Goal: Find specific page/section: Find specific page/section

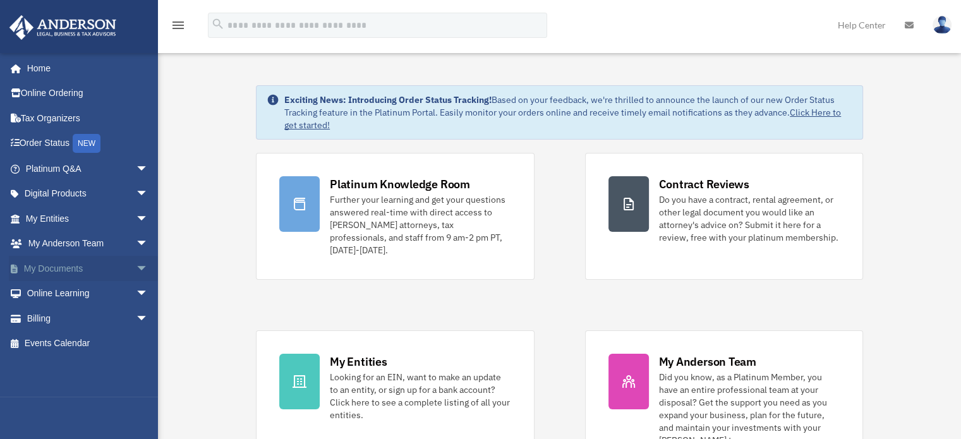
click at [136, 267] on span "arrow_drop_down" at bounding box center [148, 269] width 25 height 26
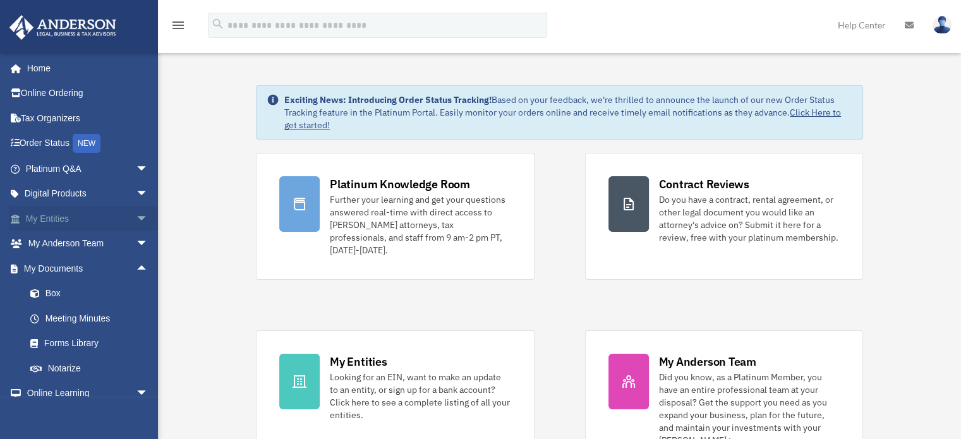
click at [136, 217] on span "arrow_drop_down" at bounding box center [148, 219] width 25 height 26
click at [89, 344] on link "My Blueprint" at bounding box center [93, 343] width 150 height 25
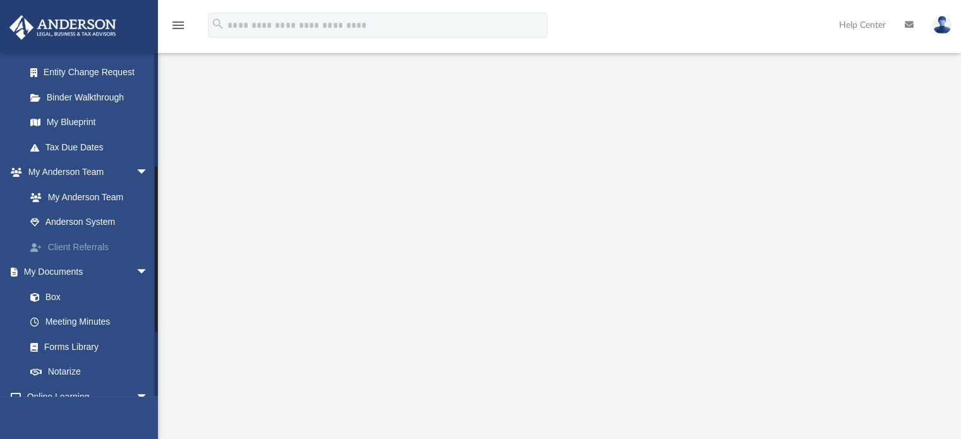
scroll to position [253, 0]
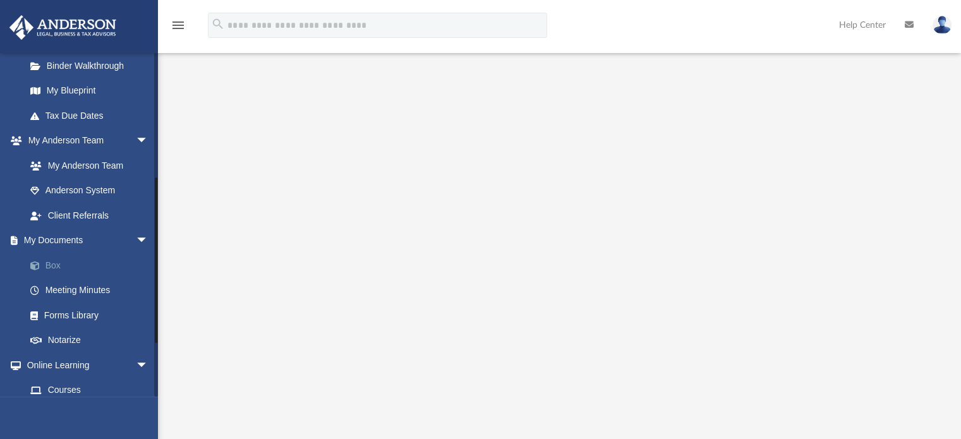
click at [56, 266] on link "Box" at bounding box center [93, 265] width 150 height 25
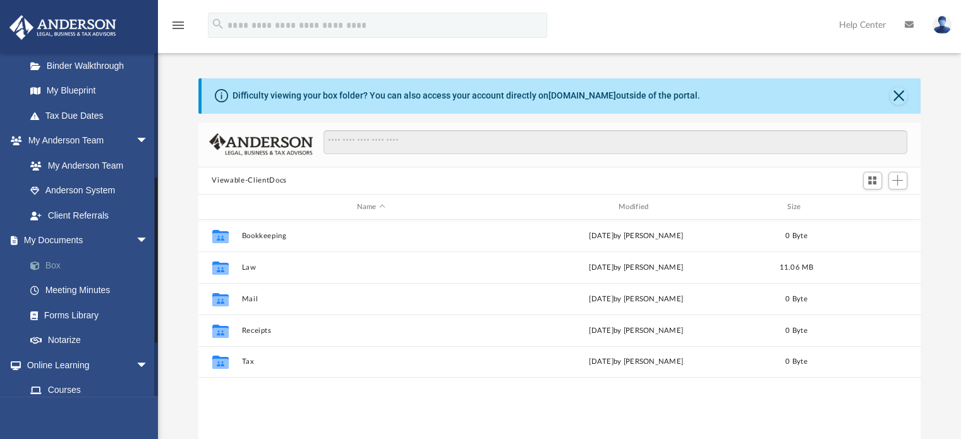
scroll to position [277, 713]
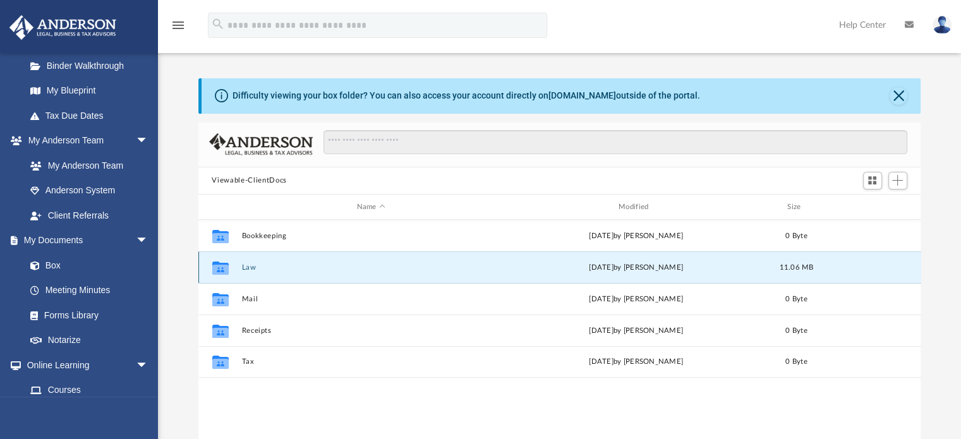
click at [277, 270] on button "Law" at bounding box center [370, 267] width 259 height 8
click at [273, 267] on button "Business Entities" at bounding box center [370, 267] width 259 height 8
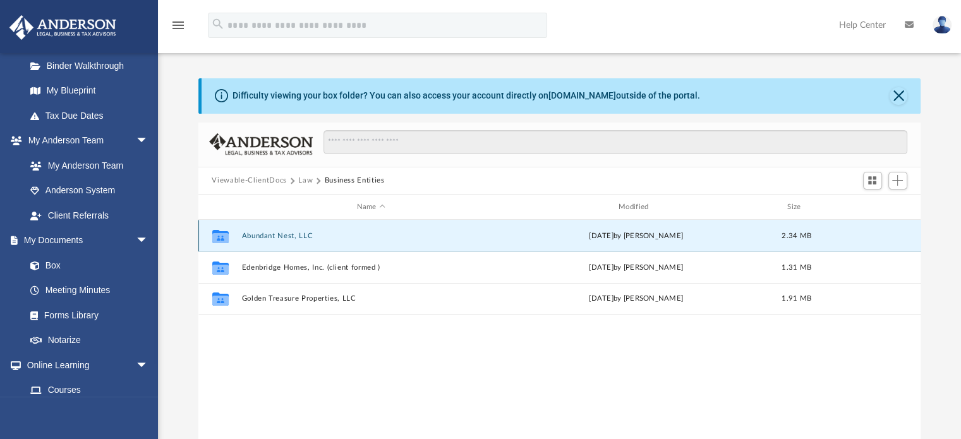
click at [286, 236] on button "Abundant Nest, LLC" at bounding box center [370, 236] width 259 height 8
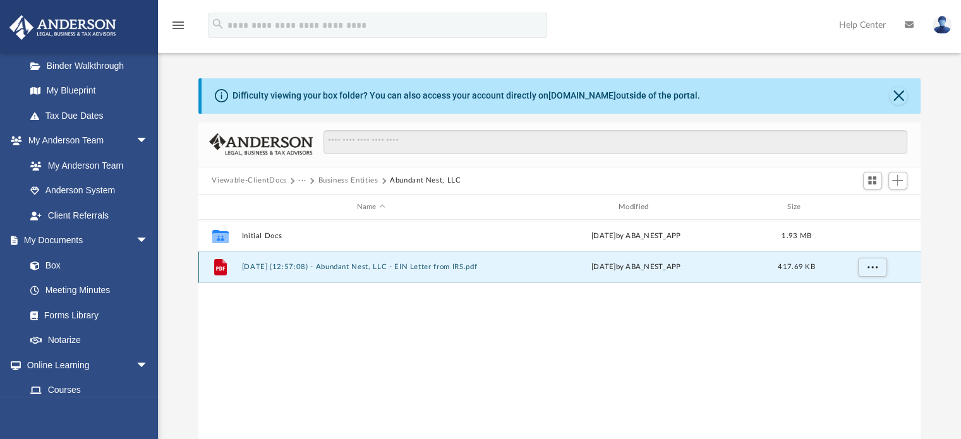
click at [330, 268] on button "2024.10.30 (12:57:08) - Abundant Nest, LLC - EIN Letter from IRS.pdf" at bounding box center [370, 267] width 259 height 8
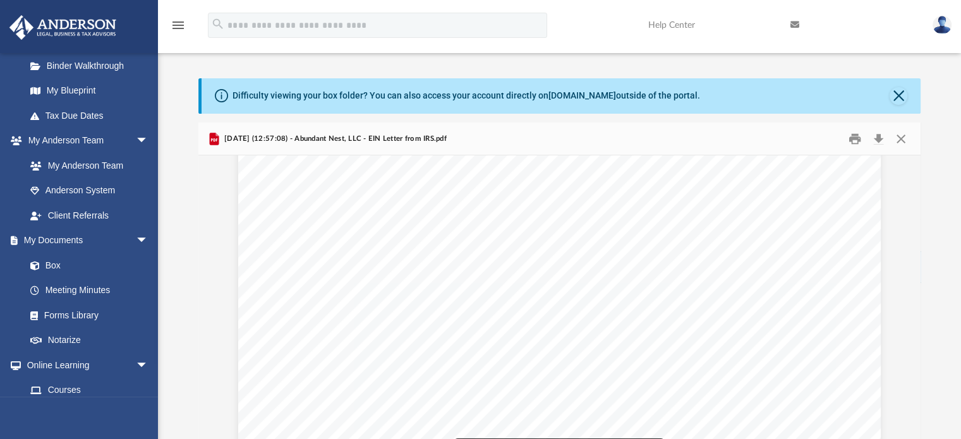
scroll to position [1664, 0]
click at [897, 95] on button "Close" at bounding box center [899, 96] width 18 height 18
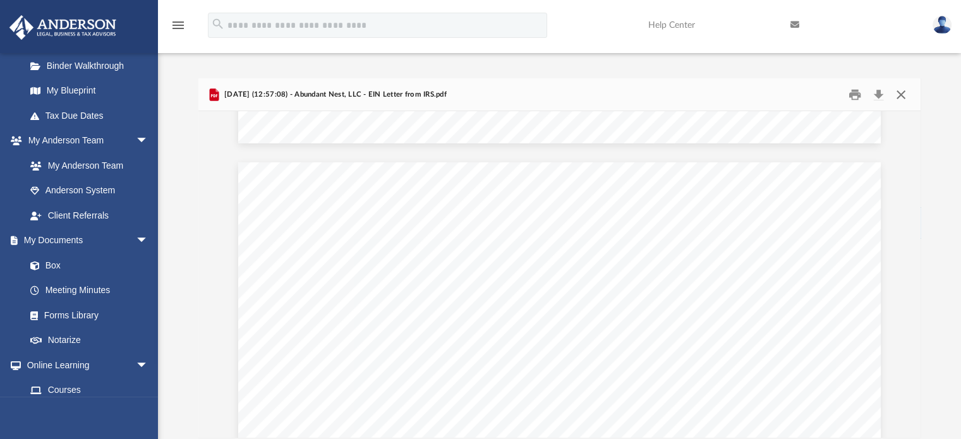
click at [905, 95] on button "Close" at bounding box center [901, 95] width 23 height 20
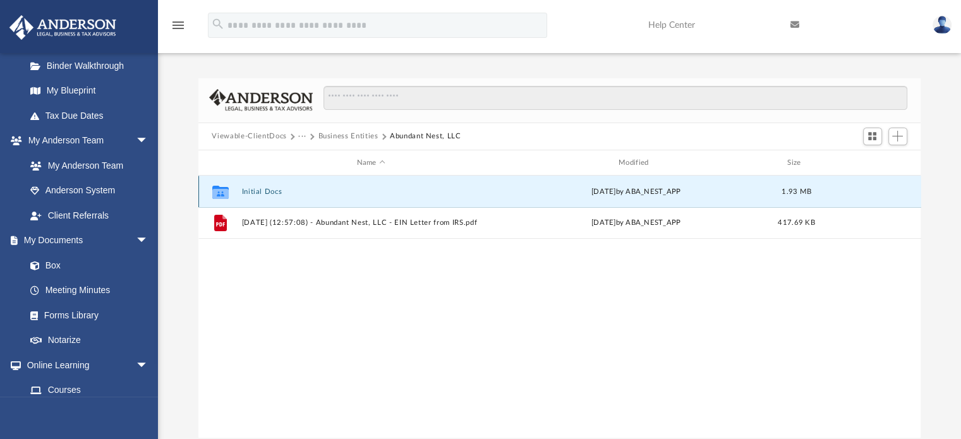
click at [270, 190] on button "Initial Docs" at bounding box center [370, 192] width 259 height 8
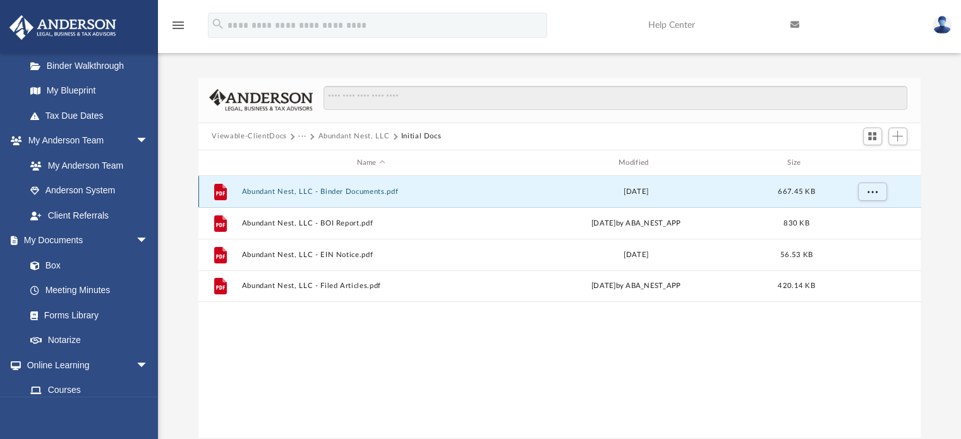
click at [303, 193] on button "Abundant Nest, LLC - Binder Documents.pdf" at bounding box center [370, 192] width 259 height 8
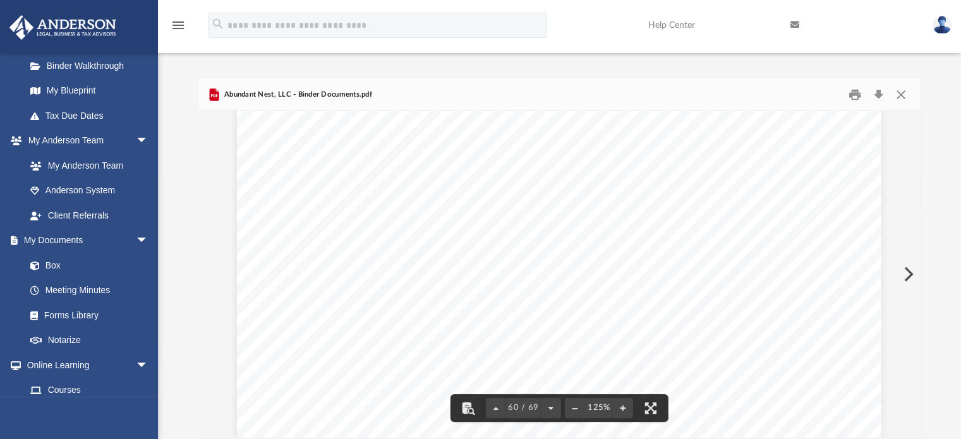
scroll to position [50592, 0]
click at [902, 95] on button "Close" at bounding box center [901, 95] width 23 height 20
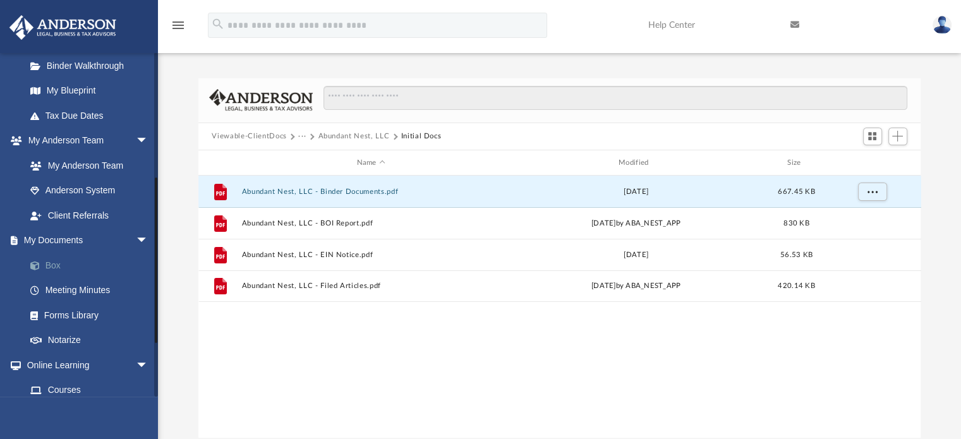
click at [56, 265] on link "Box" at bounding box center [93, 265] width 150 height 25
click at [53, 263] on link "Box" at bounding box center [93, 265] width 150 height 25
click at [136, 241] on span "arrow_drop_down" at bounding box center [148, 241] width 25 height 26
click at [136, 239] on span "arrow_drop_up" at bounding box center [148, 241] width 25 height 26
click at [59, 265] on link "Box" at bounding box center [93, 265] width 150 height 25
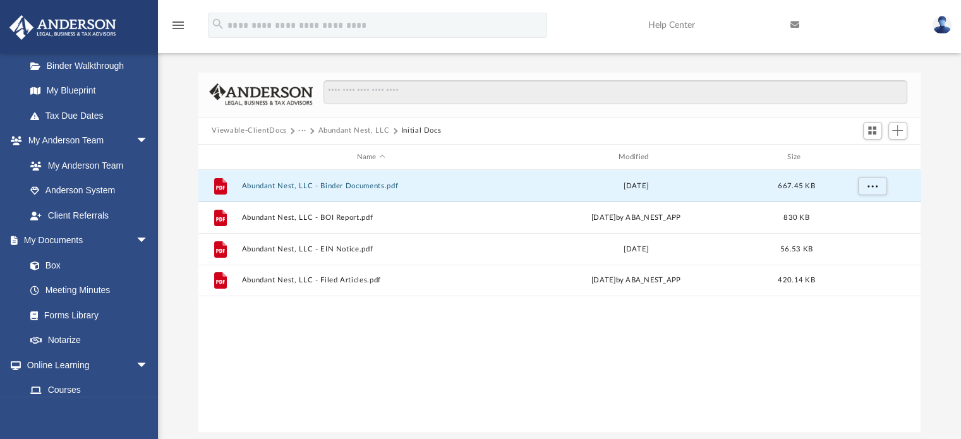
scroll to position [0, 0]
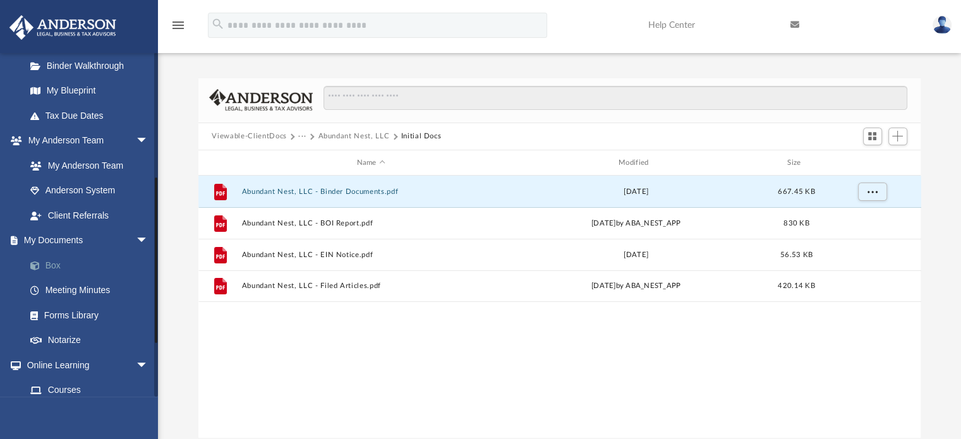
click at [53, 263] on link "Box" at bounding box center [93, 265] width 150 height 25
click at [136, 242] on span "arrow_drop_down" at bounding box center [148, 241] width 25 height 26
click at [66, 63] on link "Binder Walkthrough" at bounding box center [93, 65] width 150 height 25
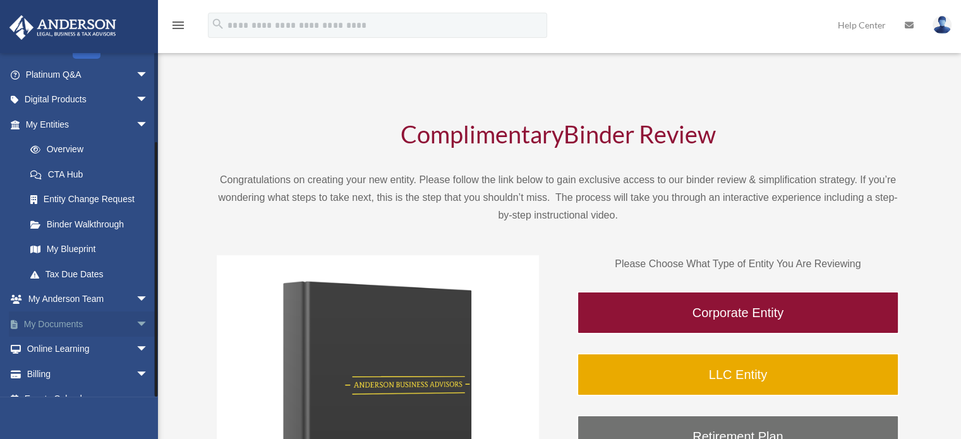
scroll to position [111, 0]
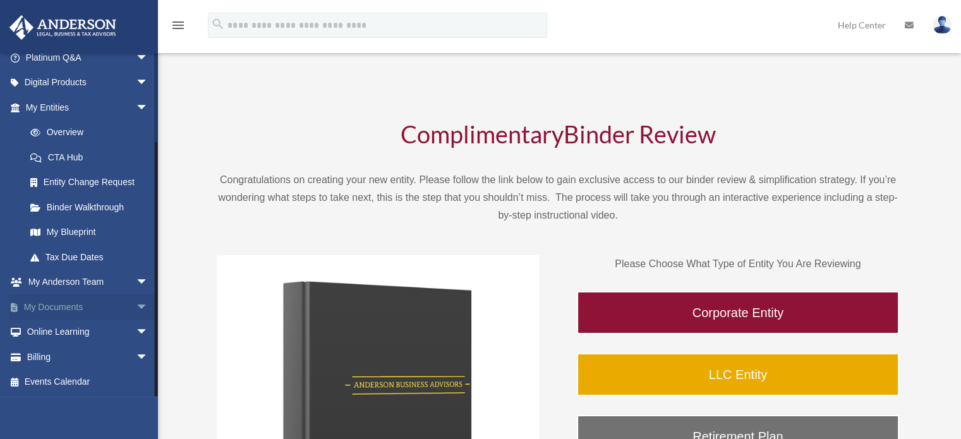
click at [136, 304] on span "arrow_drop_down" at bounding box center [148, 307] width 25 height 26
click at [54, 337] on link "Box" at bounding box center [93, 332] width 150 height 25
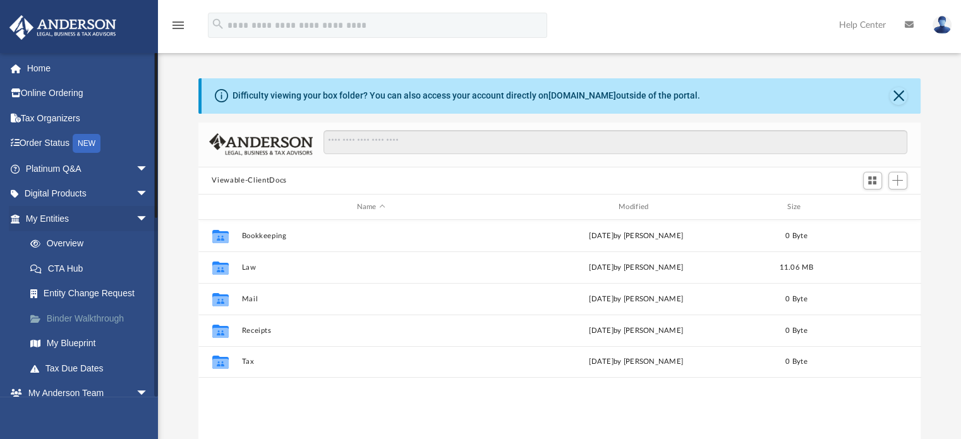
scroll to position [277, 713]
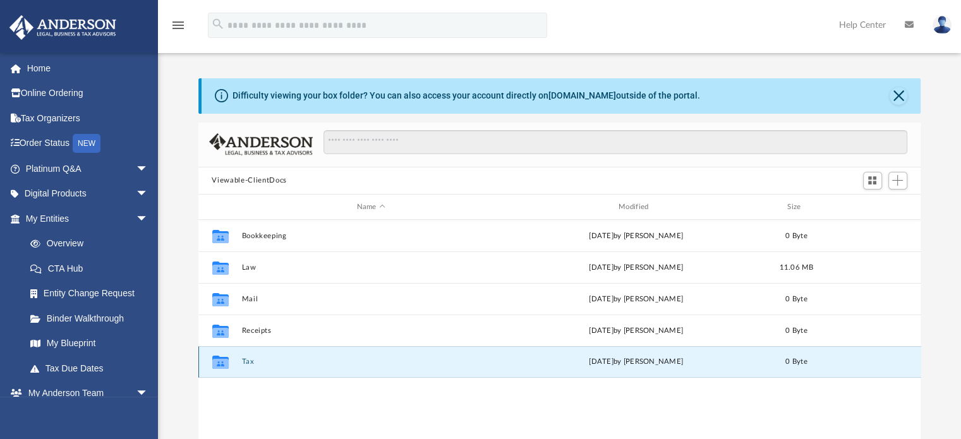
click at [247, 362] on button "Tax" at bounding box center [370, 362] width 259 height 8
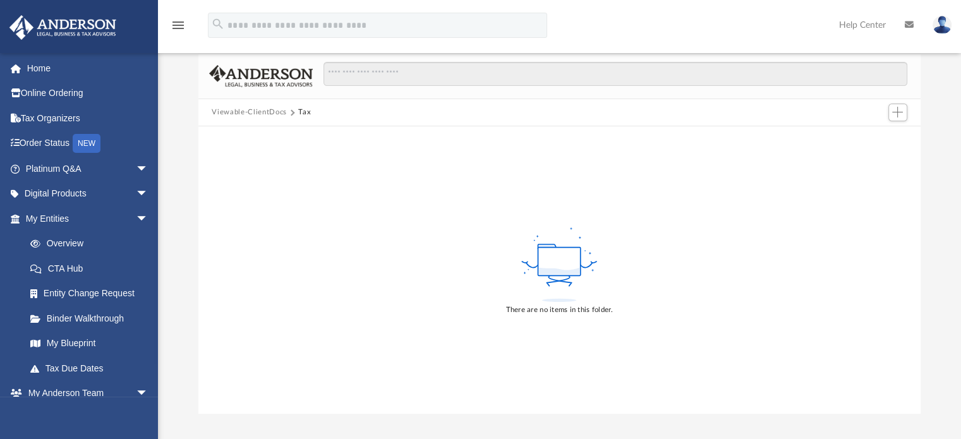
scroll to position [0, 0]
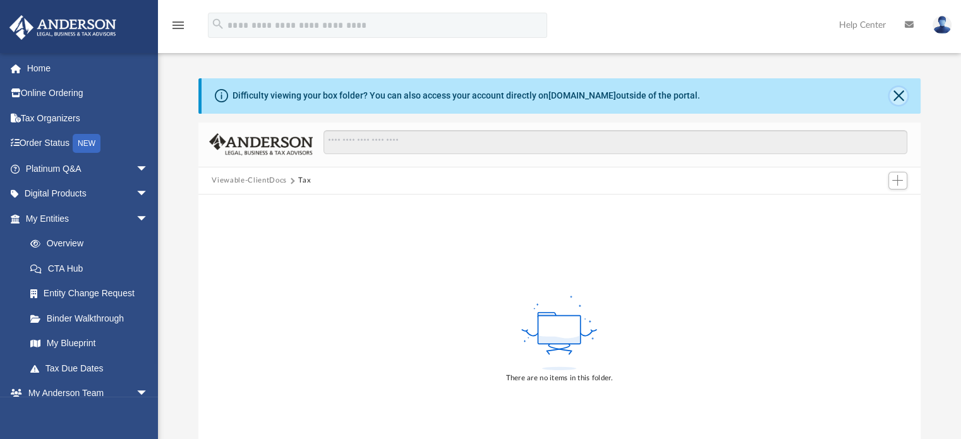
click at [902, 97] on button "Close" at bounding box center [899, 96] width 18 height 18
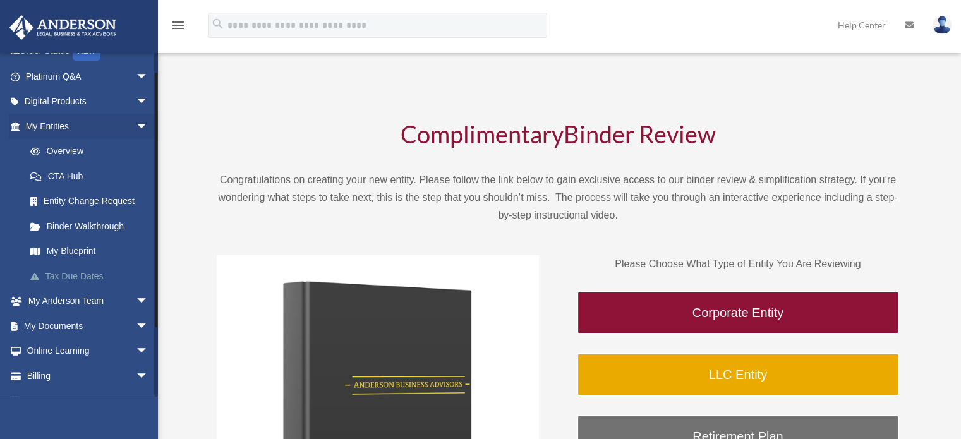
scroll to position [111, 0]
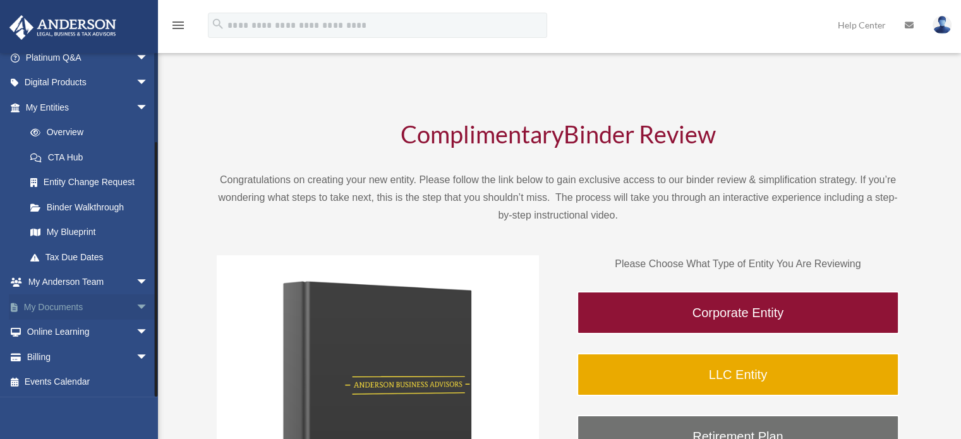
click at [136, 306] on span "arrow_drop_down" at bounding box center [148, 307] width 25 height 26
click at [66, 331] on link "Box" at bounding box center [93, 332] width 150 height 25
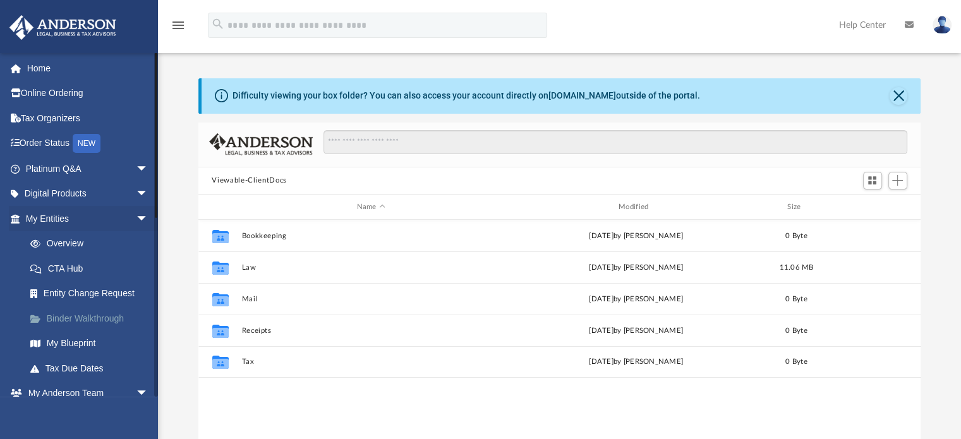
scroll to position [277, 713]
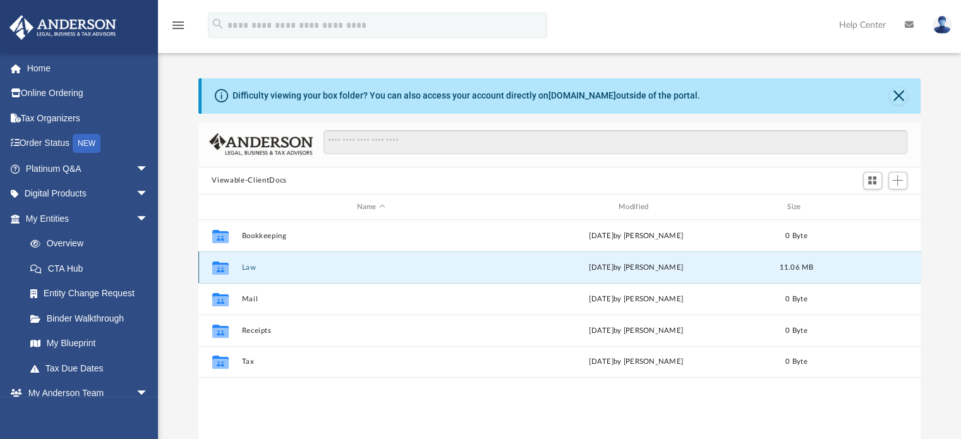
click at [246, 267] on button "Law" at bounding box center [370, 267] width 259 height 8
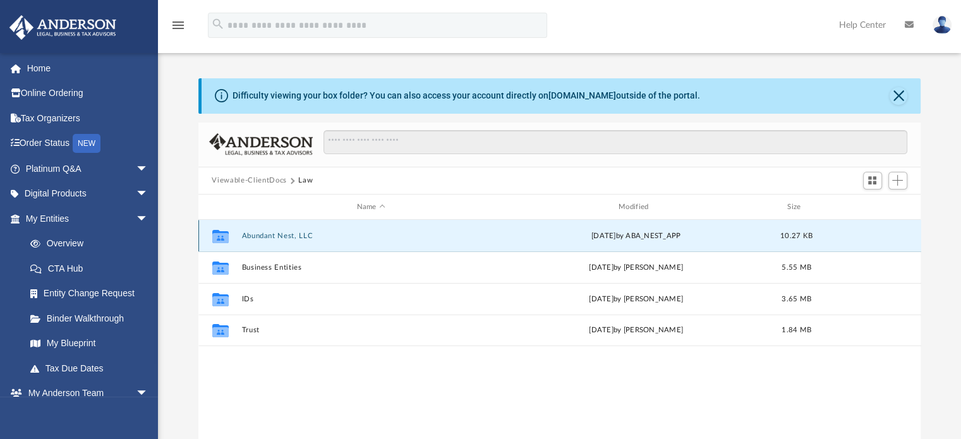
click at [270, 234] on button "Abundant Nest, LLC" at bounding box center [370, 236] width 259 height 8
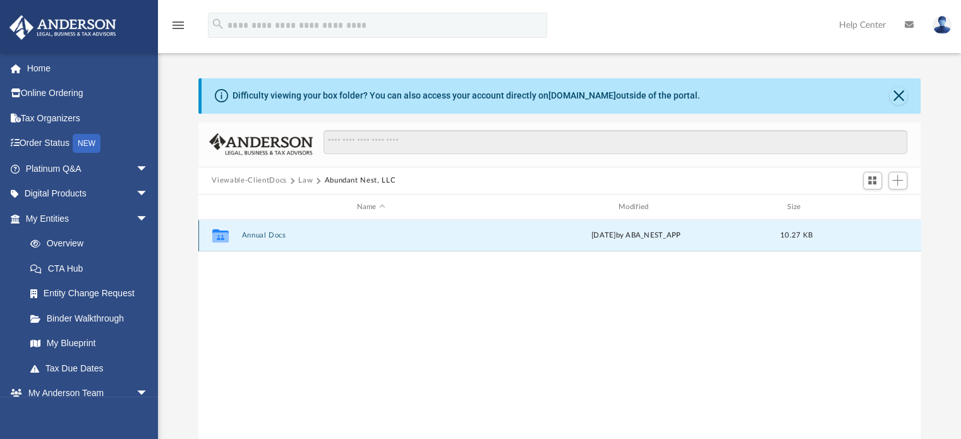
click at [274, 233] on button "Annual Docs" at bounding box center [370, 236] width 259 height 8
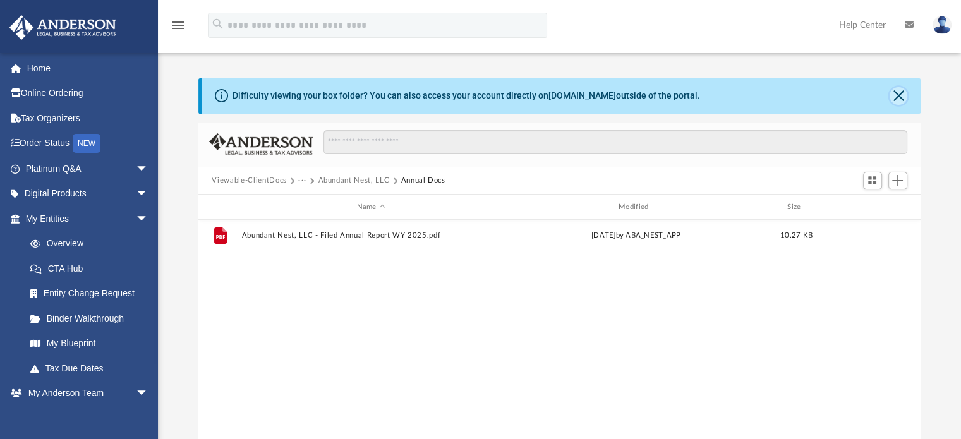
click at [900, 97] on button "Close" at bounding box center [899, 96] width 18 height 18
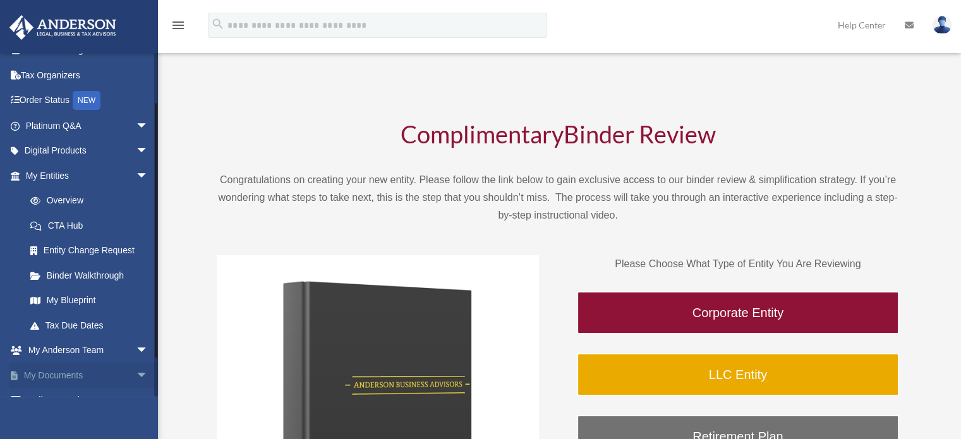
scroll to position [63, 0]
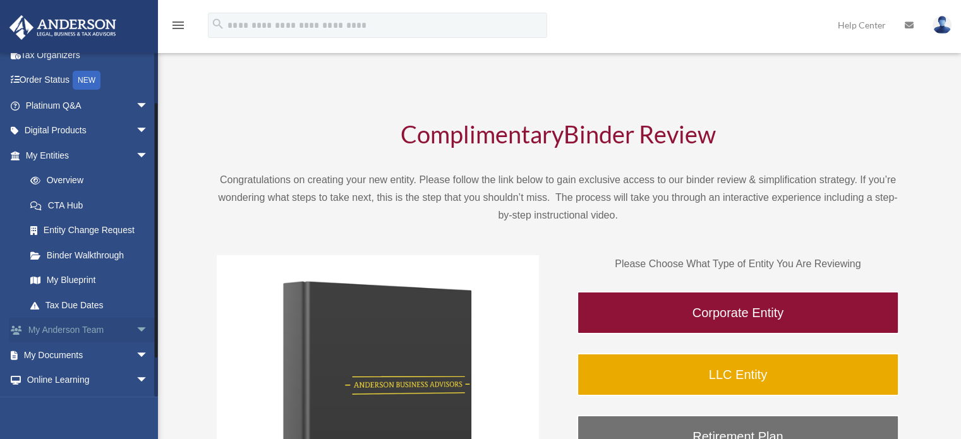
click at [136, 330] on span "arrow_drop_down" at bounding box center [148, 331] width 25 height 26
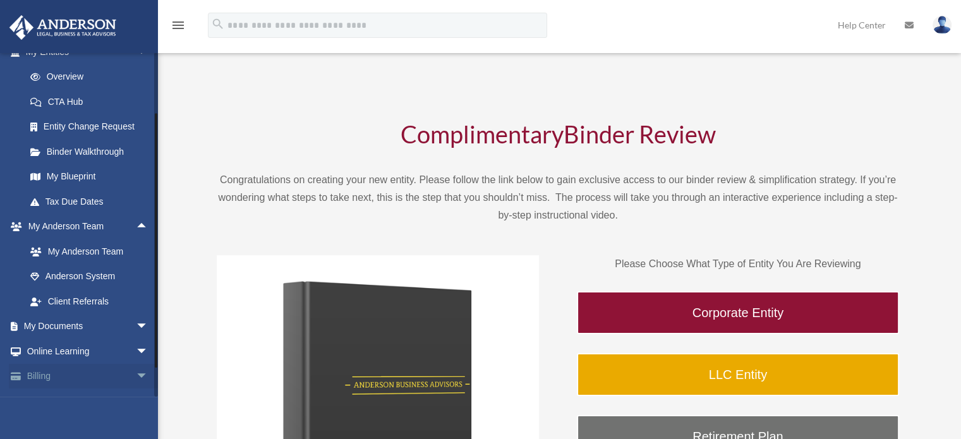
scroll to position [186, 0]
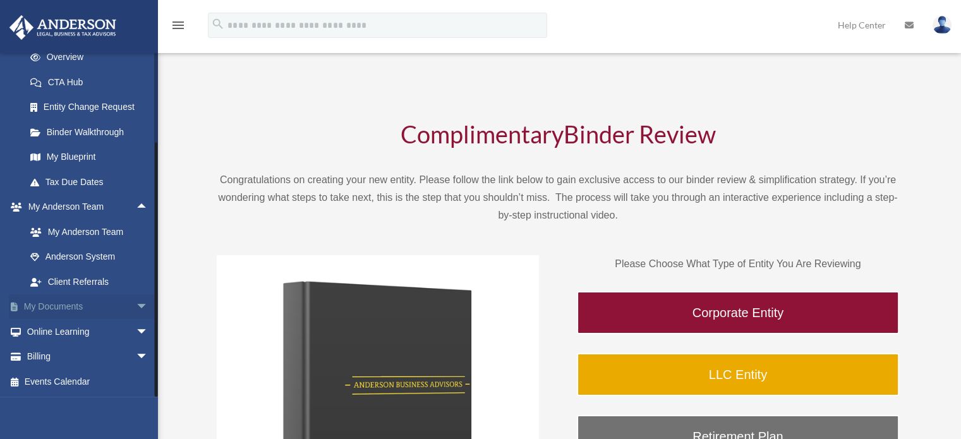
click at [136, 305] on span "arrow_drop_down" at bounding box center [148, 307] width 25 height 26
click at [56, 334] on link "Box" at bounding box center [93, 331] width 150 height 25
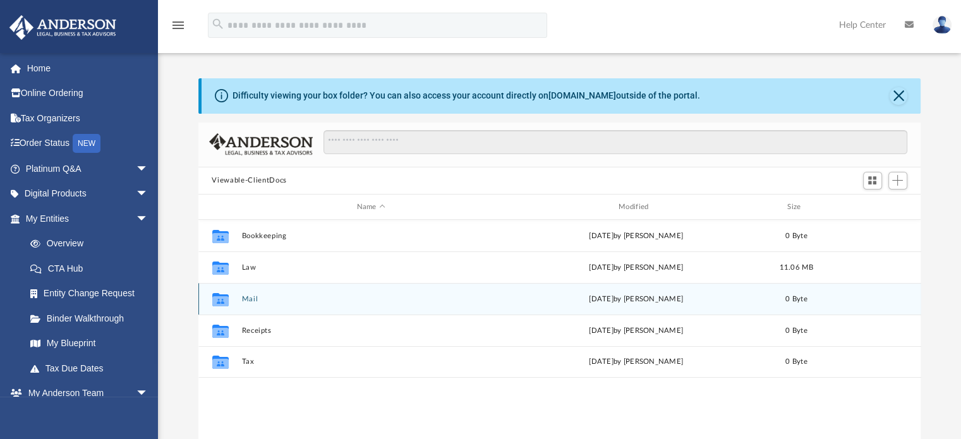
scroll to position [277, 713]
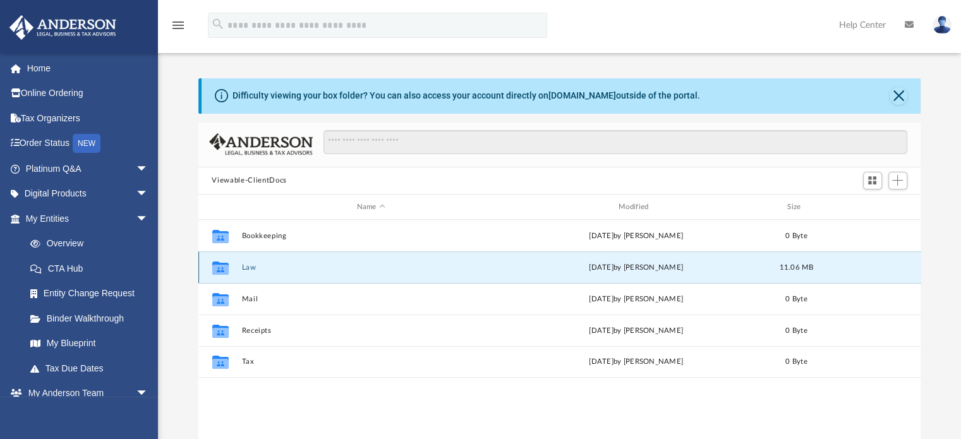
click at [250, 267] on button "Law" at bounding box center [370, 267] width 259 height 8
click at [251, 267] on button "Business Entities" at bounding box center [370, 267] width 259 height 8
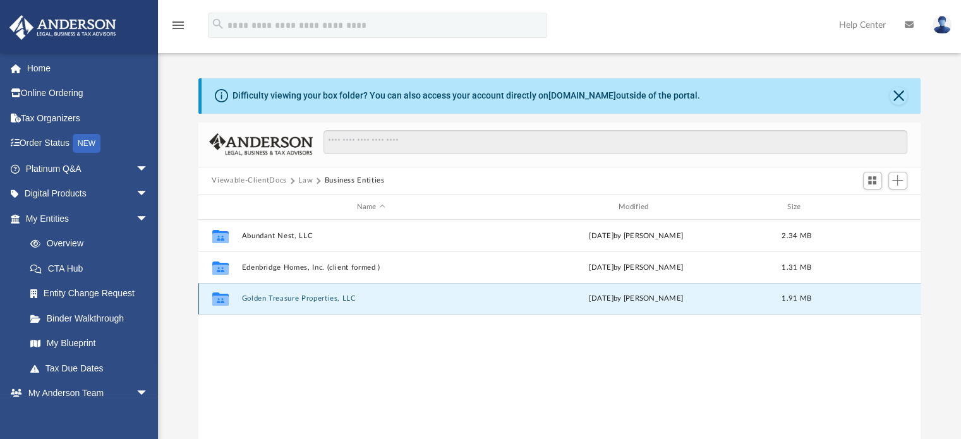
click at [266, 297] on button "Golden Treasure Properties, LLC" at bounding box center [370, 299] width 259 height 8
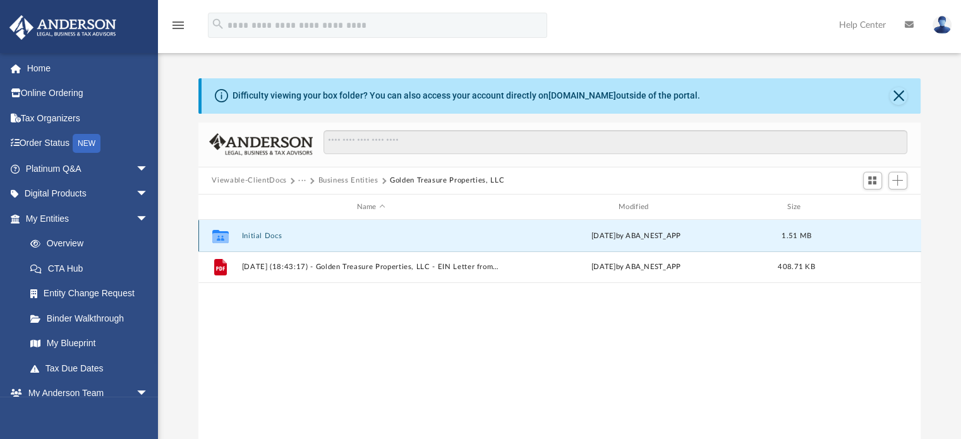
click at [263, 235] on button "Initial Docs" at bounding box center [370, 236] width 259 height 8
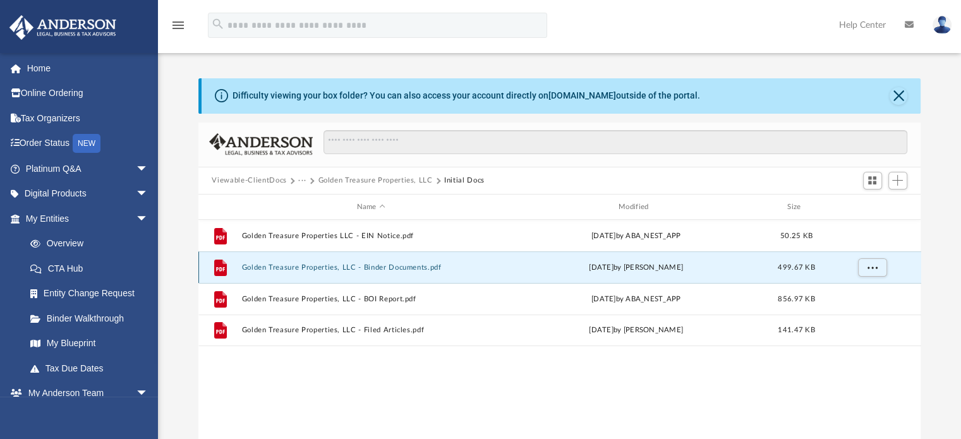
click at [293, 268] on button "Golden Treasure Properties, LLC - Binder Documents.pdf" at bounding box center [370, 267] width 259 height 8
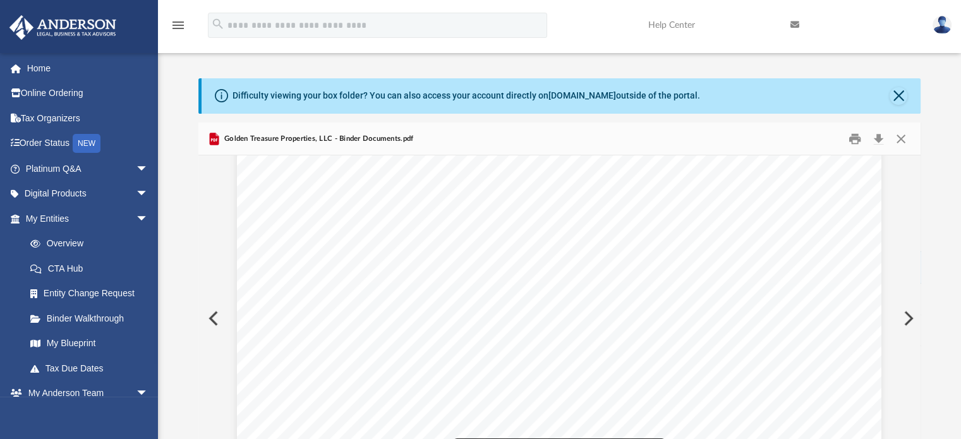
scroll to position [0, 0]
click at [39, 65] on link "Home" at bounding box center [88, 68] width 159 height 25
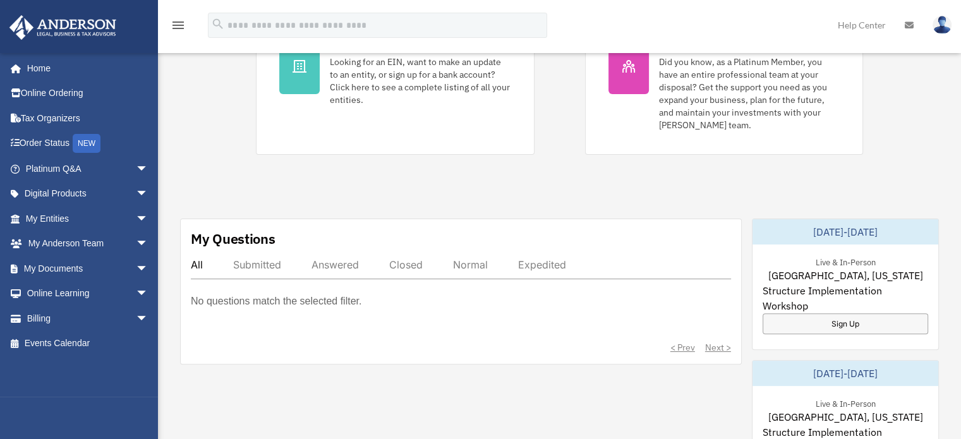
scroll to position [316, 0]
click at [136, 243] on span "arrow_drop_down" at bounding box center [148, 244] width 25 height 26
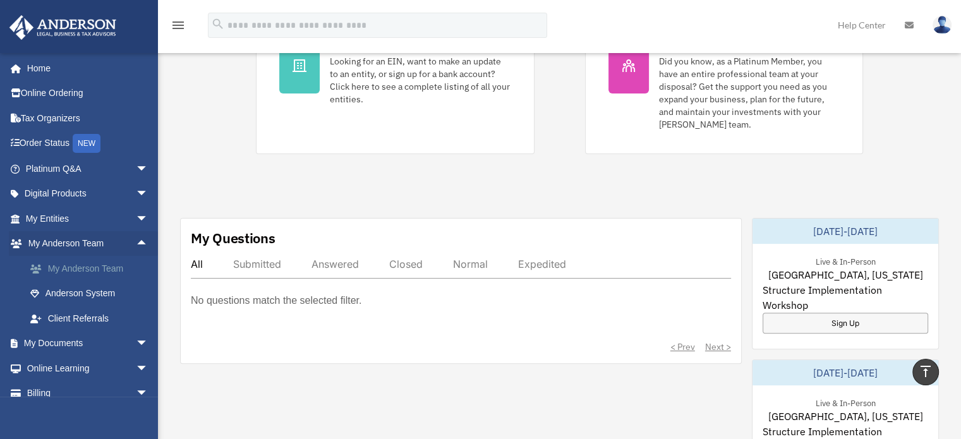
click at [100, 265] on link "My Anderson Team" at bounding box center [93, 268] width 150 height 25
